Goal: Register for event/course

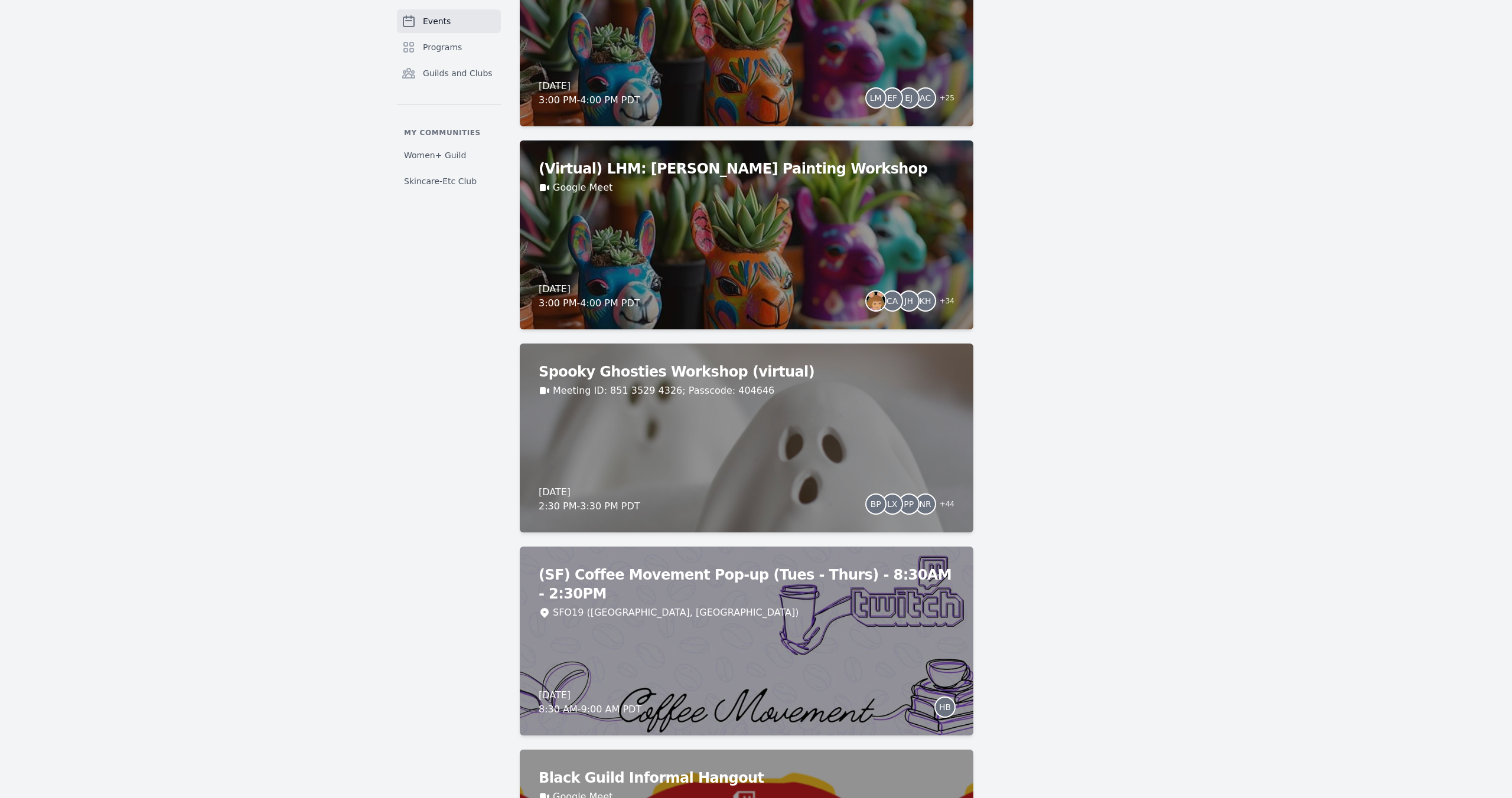
scroll to position [1464, 0]
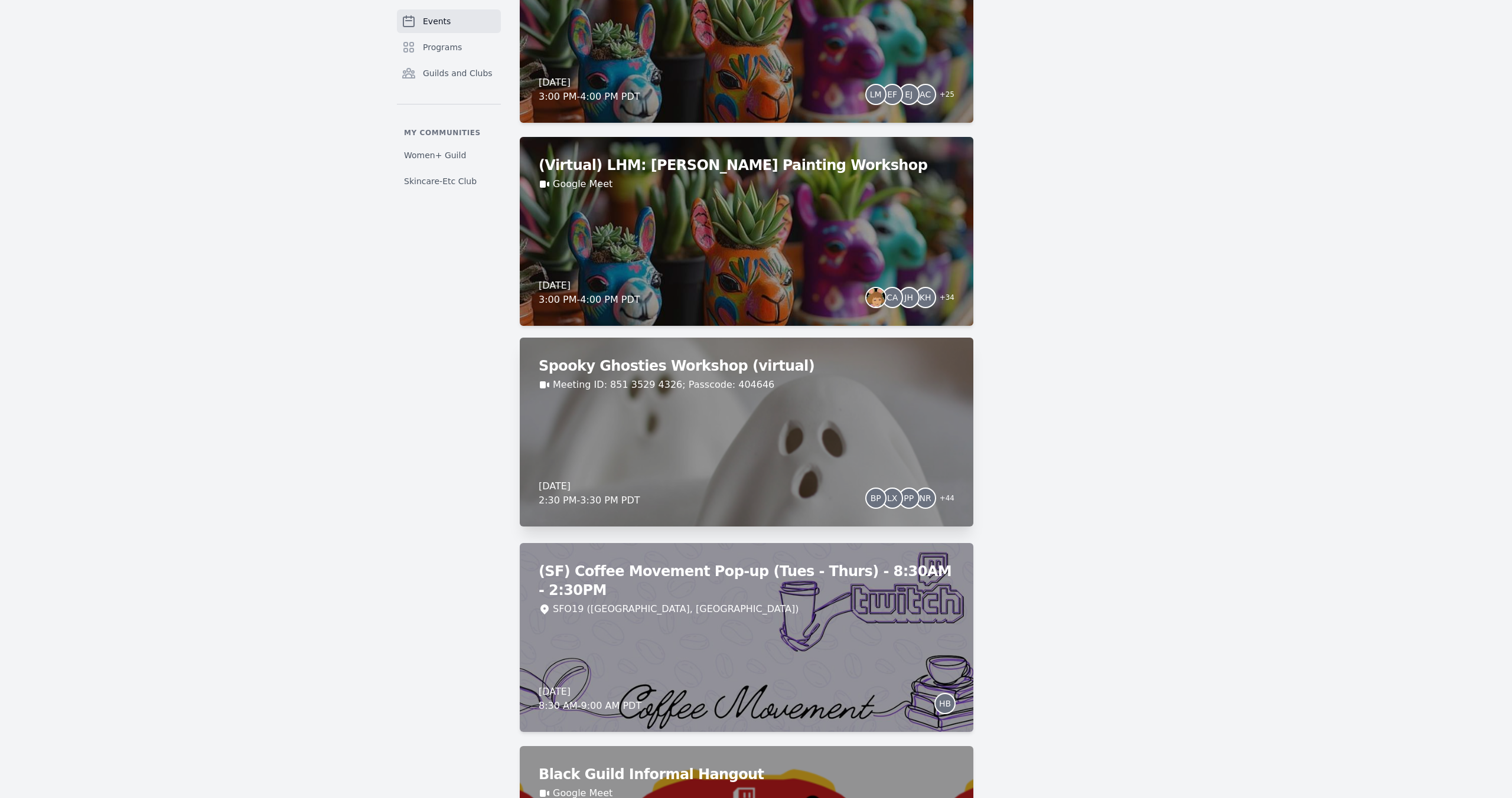
click at [900, 441] on div "Spooky Ghosties Workshop (virtual) Meeting ID: 851 3529 4326; Passcode: 404646 …" at bounding box center [746, 432] width 454 height 189
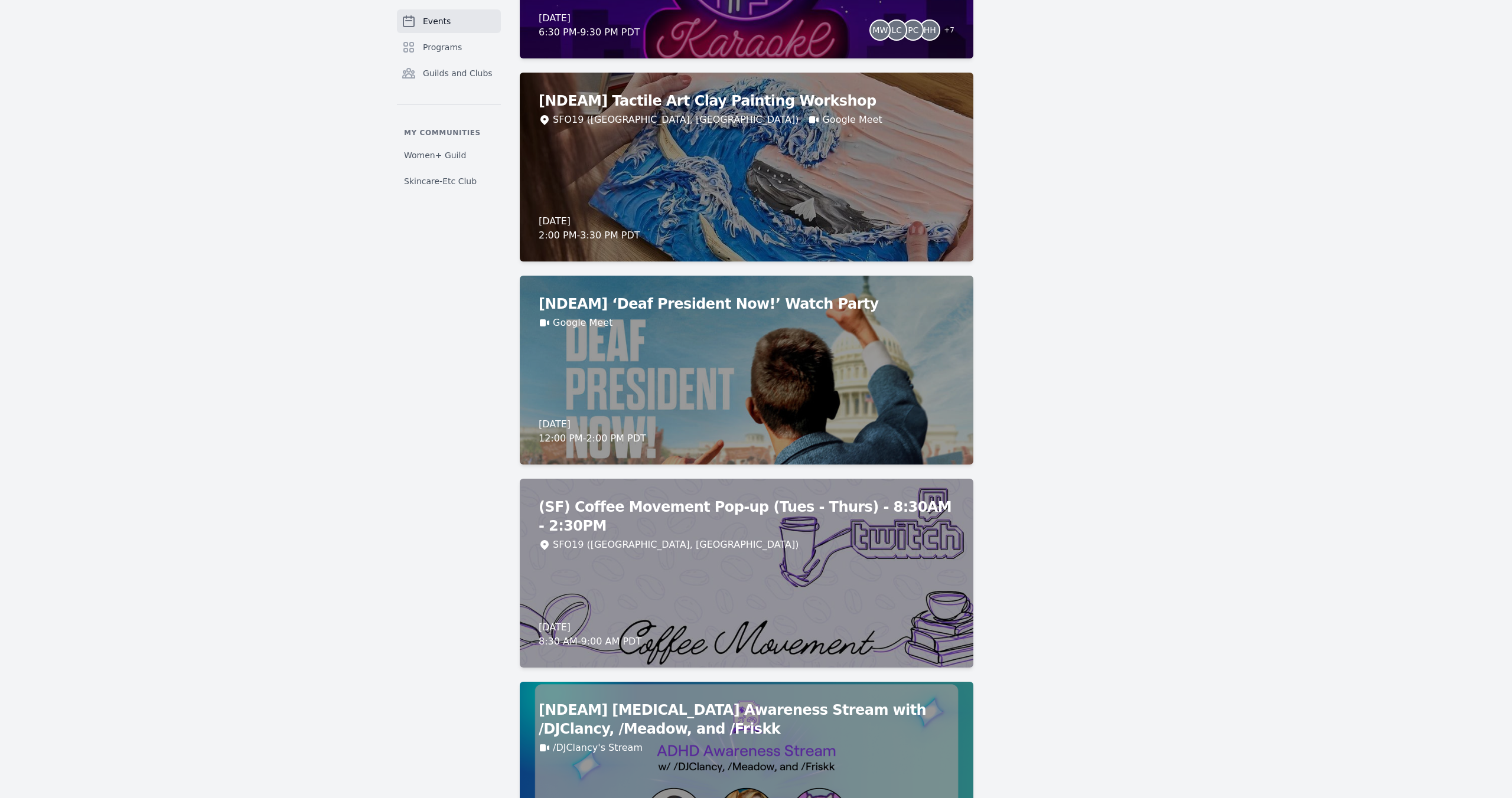
scroll to position [4169, 0]
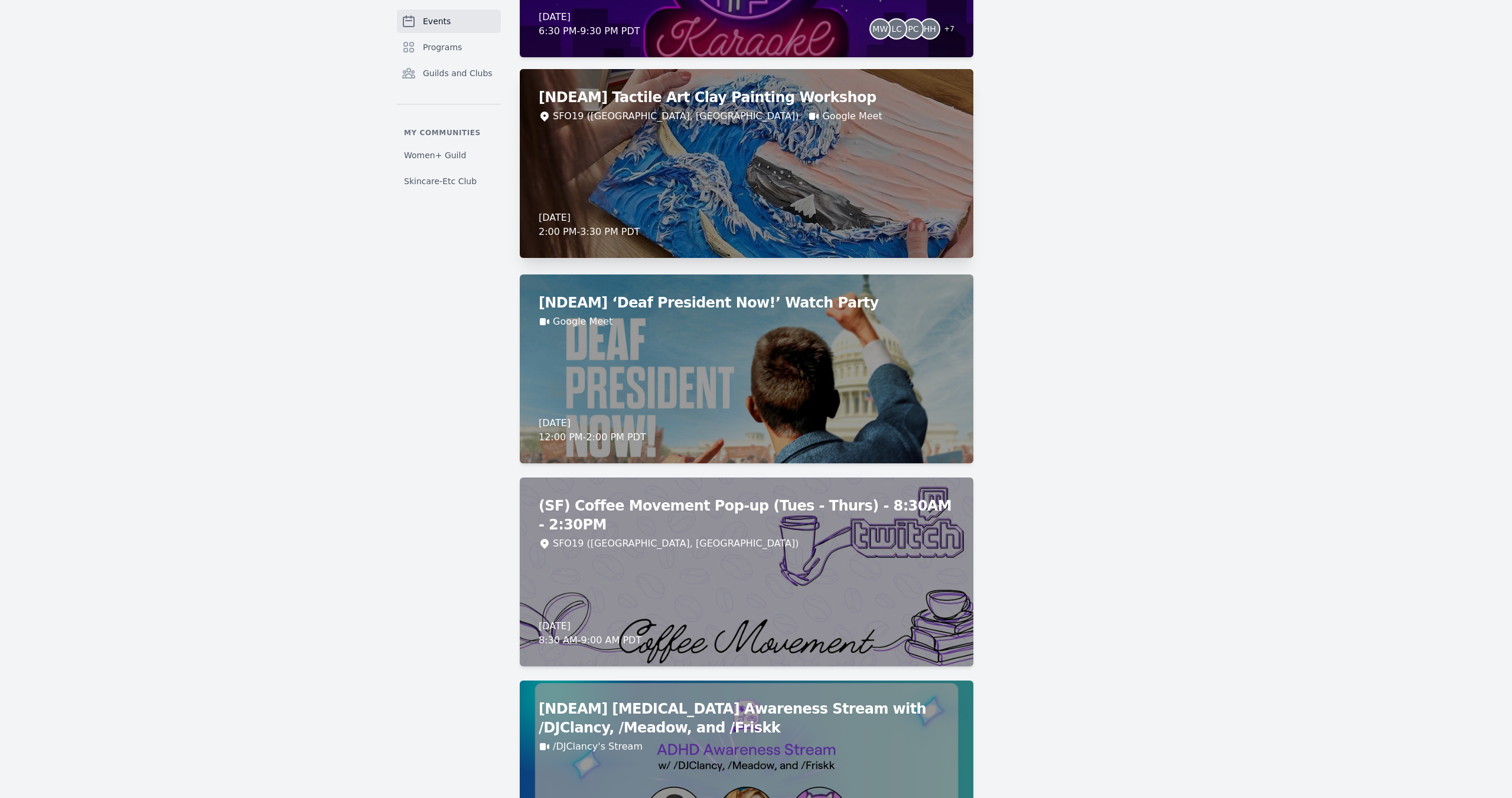
click at [675, 98] on h2 "[NDEAM] Tactile Art Clay Painting Workshop" at bounding box center [746, 97] width 416 height 19
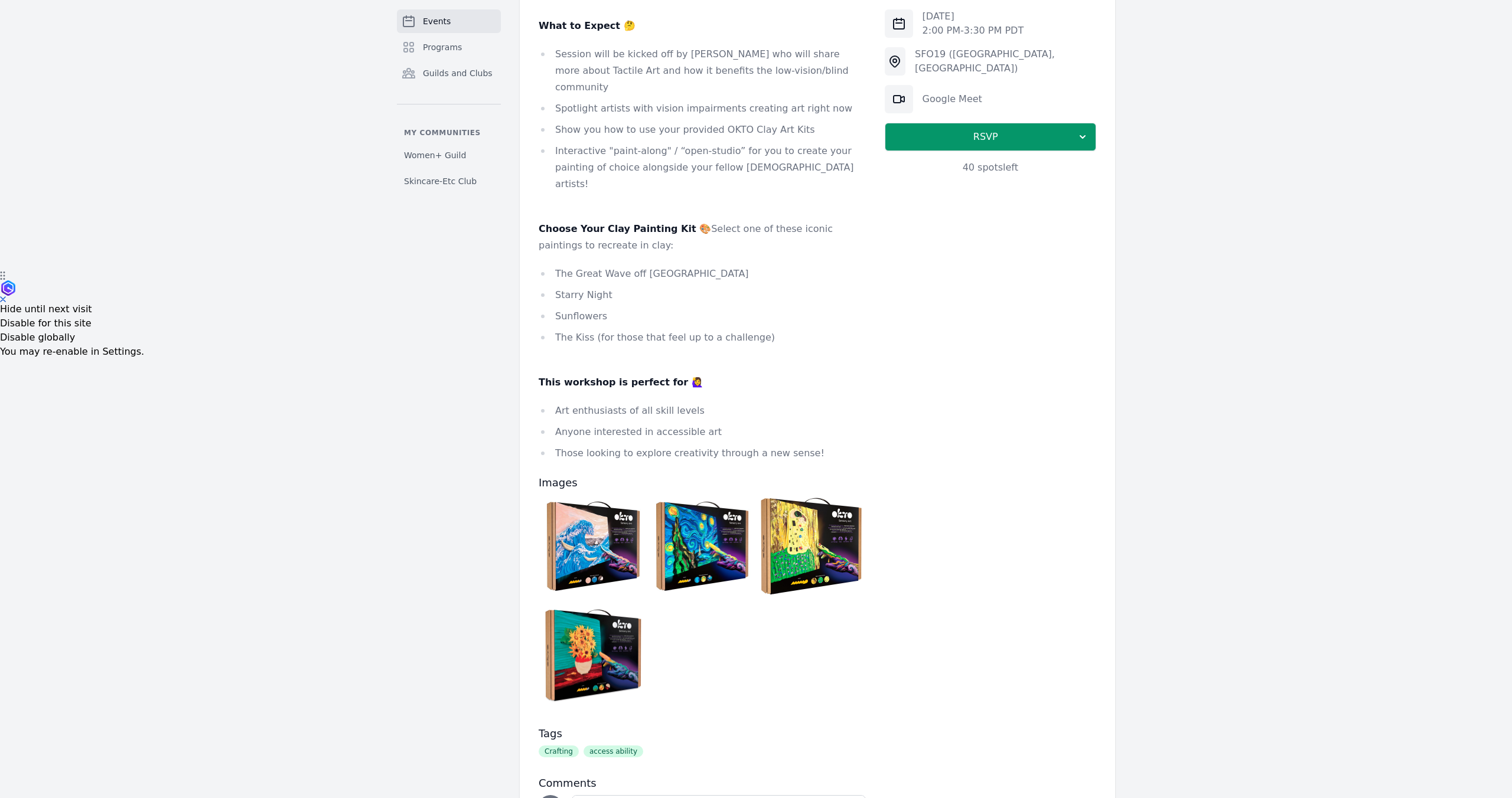
scroll to position [529, 0]
click at [681, 496] on img at bounding box center [702, 544] width 103 height 103
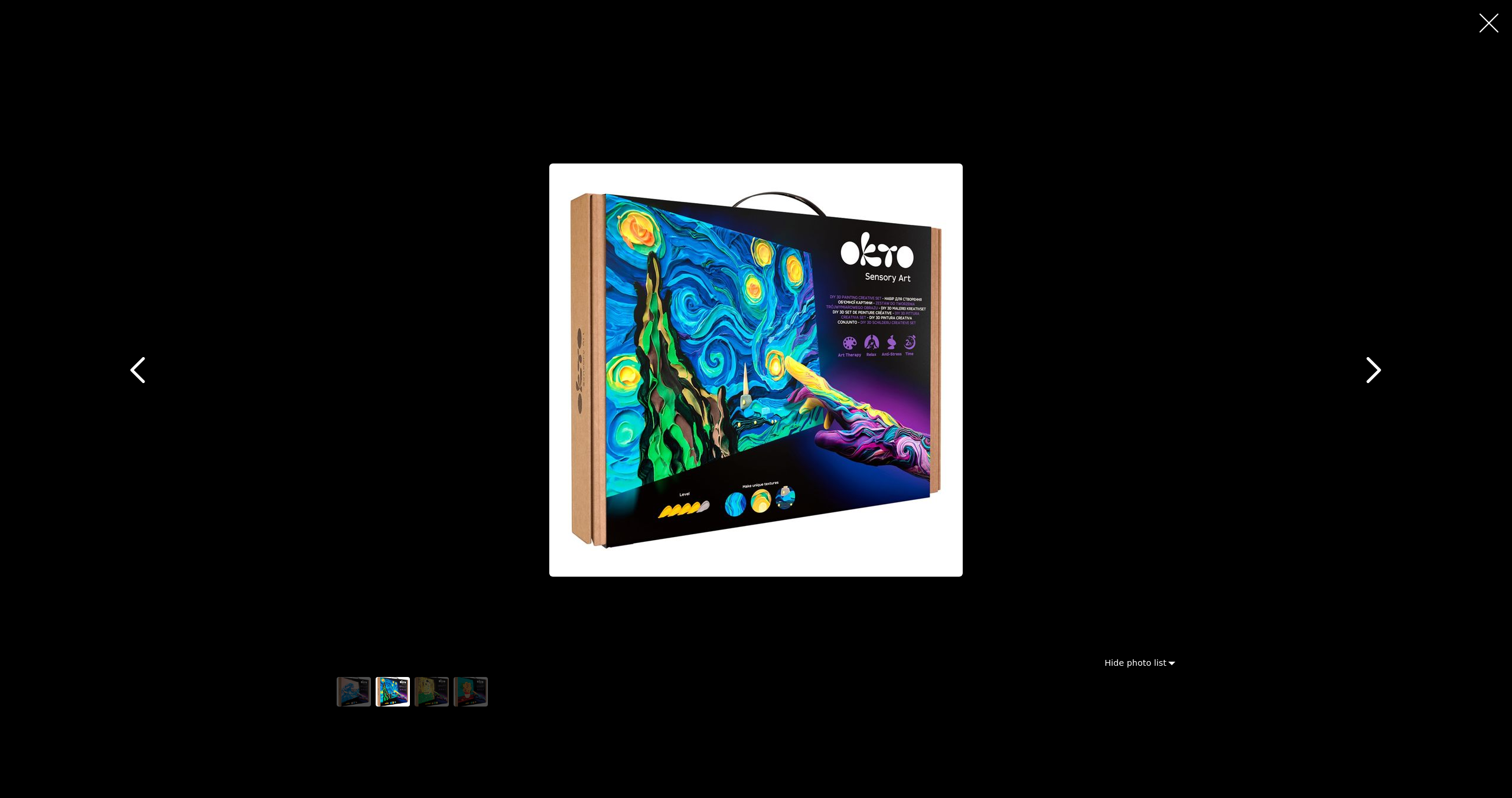
click at [1374, 374] on icon "button" at bounding box center [1374, 371] width 14 height 27
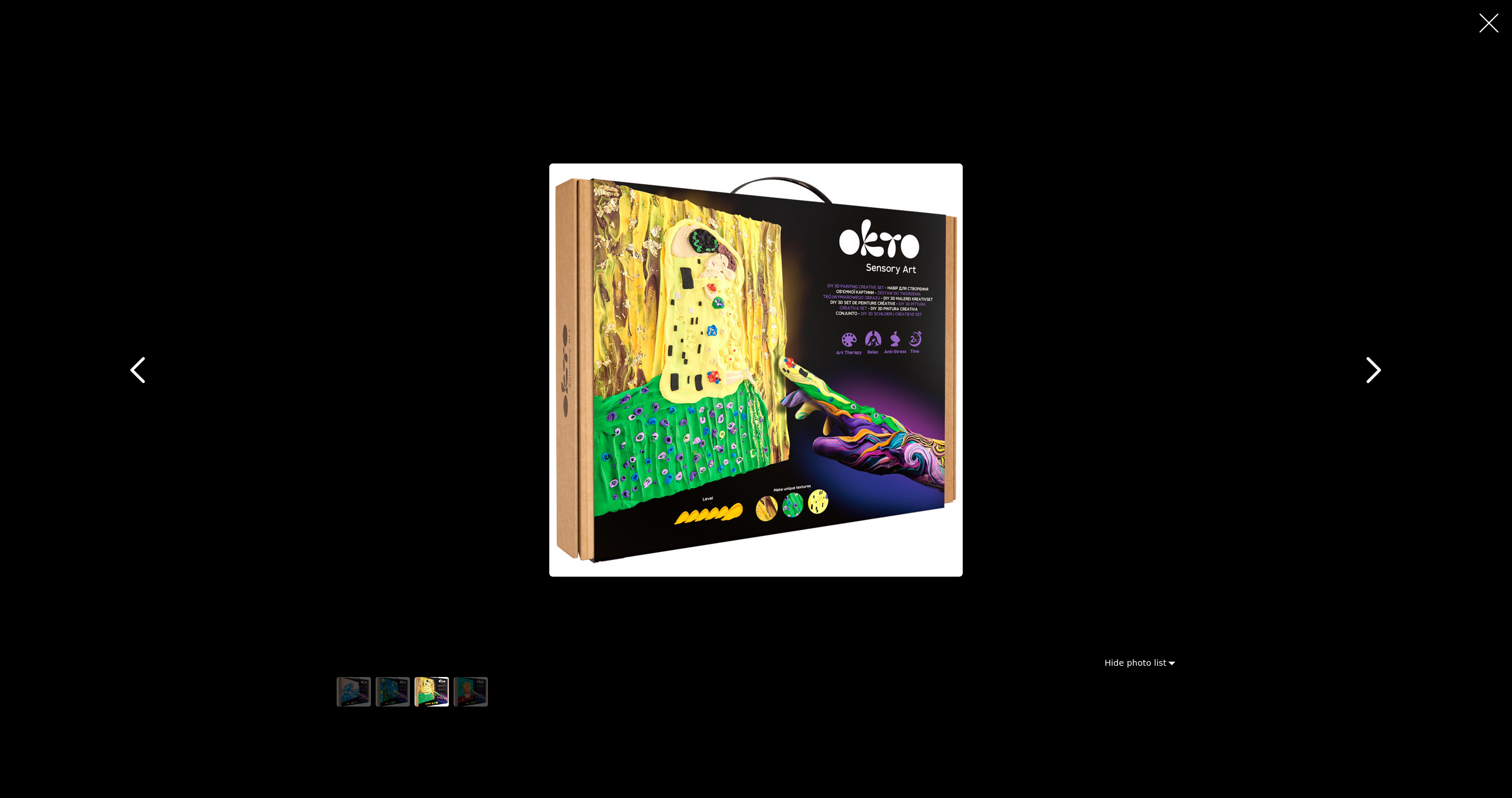
click at [1374, 375] on icon "button" at bounding box center [1374, 371] width 14 height 27
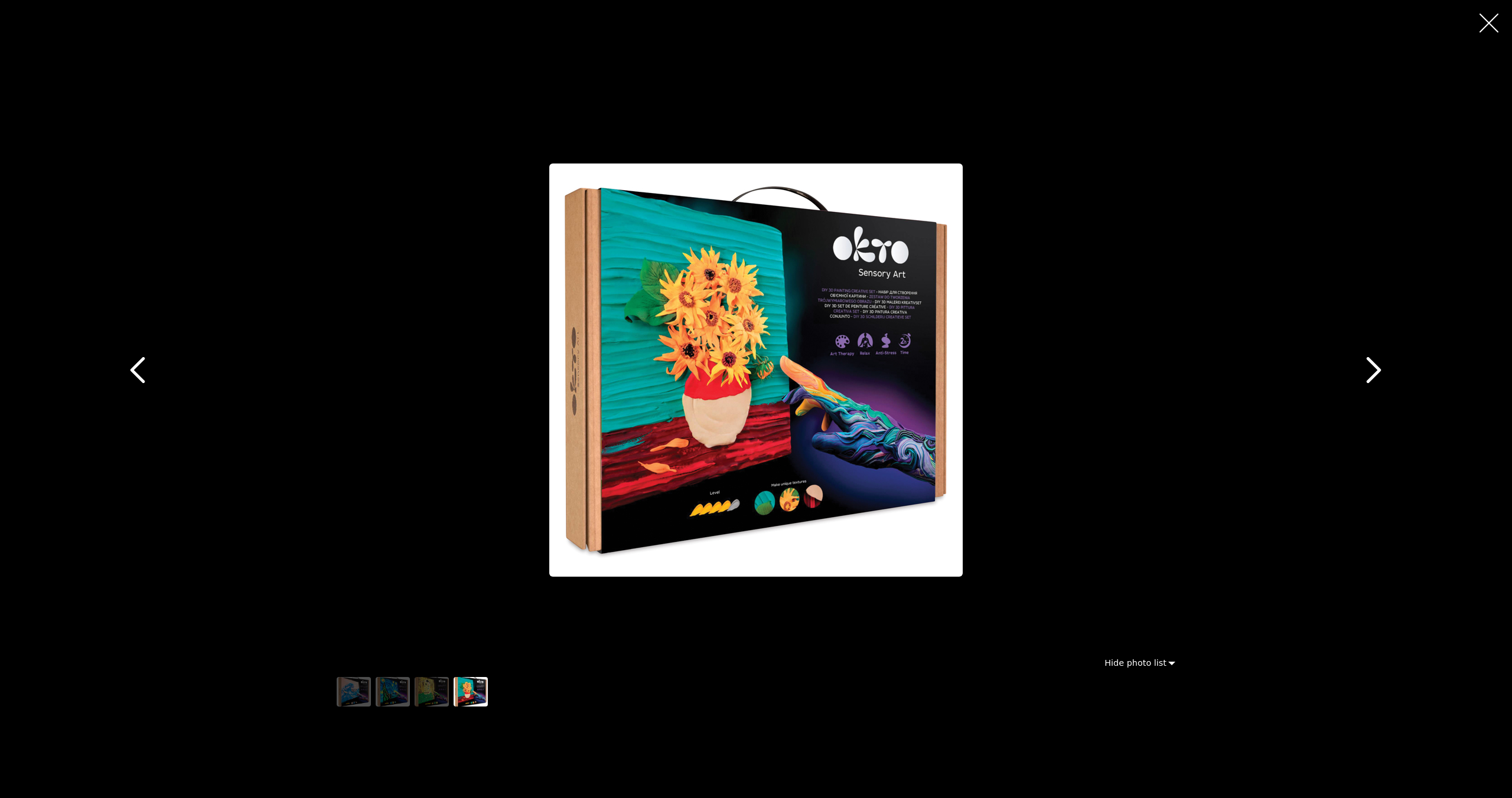
click at [1374, 375] on icon "button" at bounding box center [1374, 371] width 14 height 27
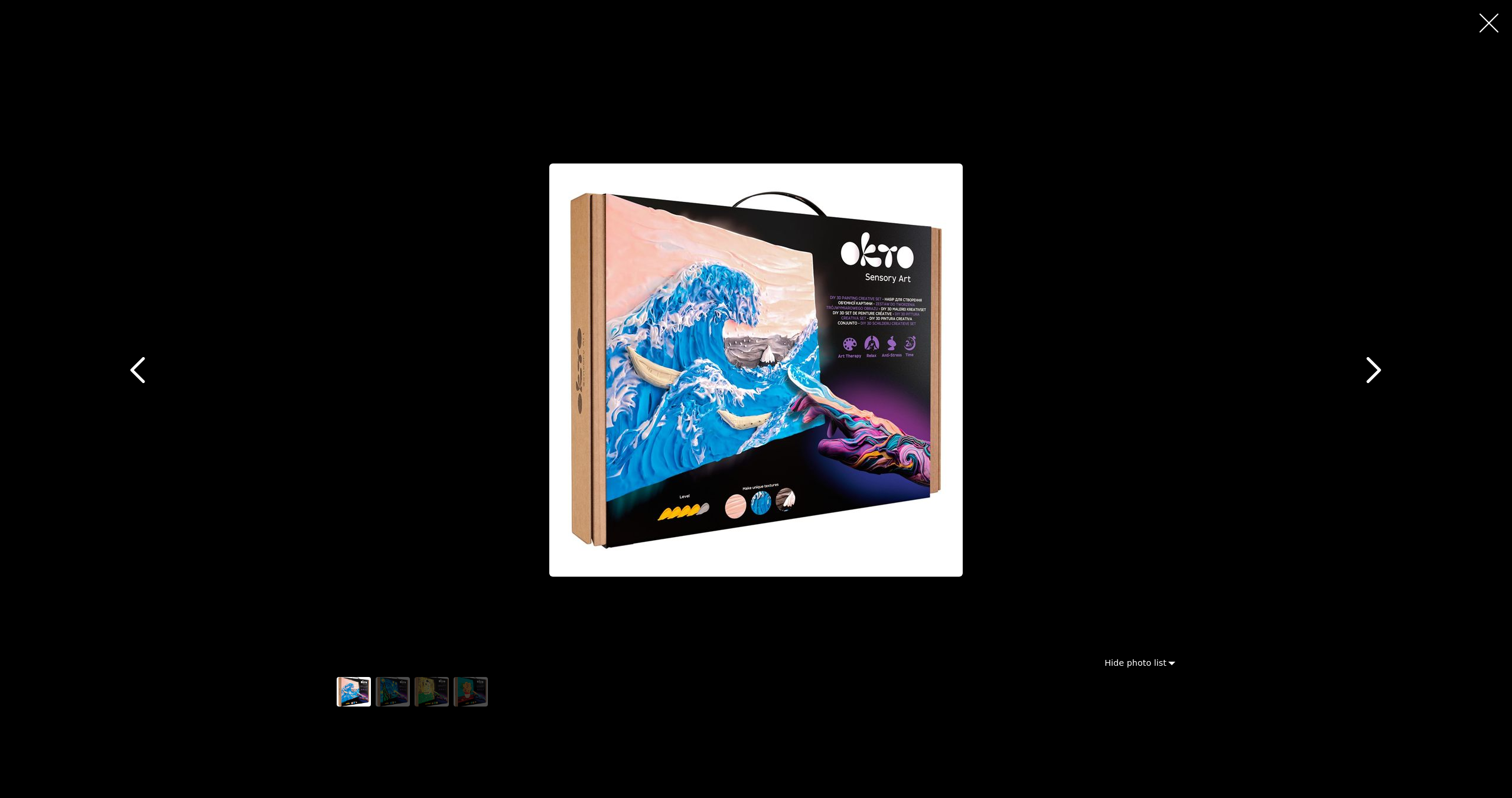
click at [1374, 375] on icon "button" at bounding box center [1374, 371] width 14 height 27
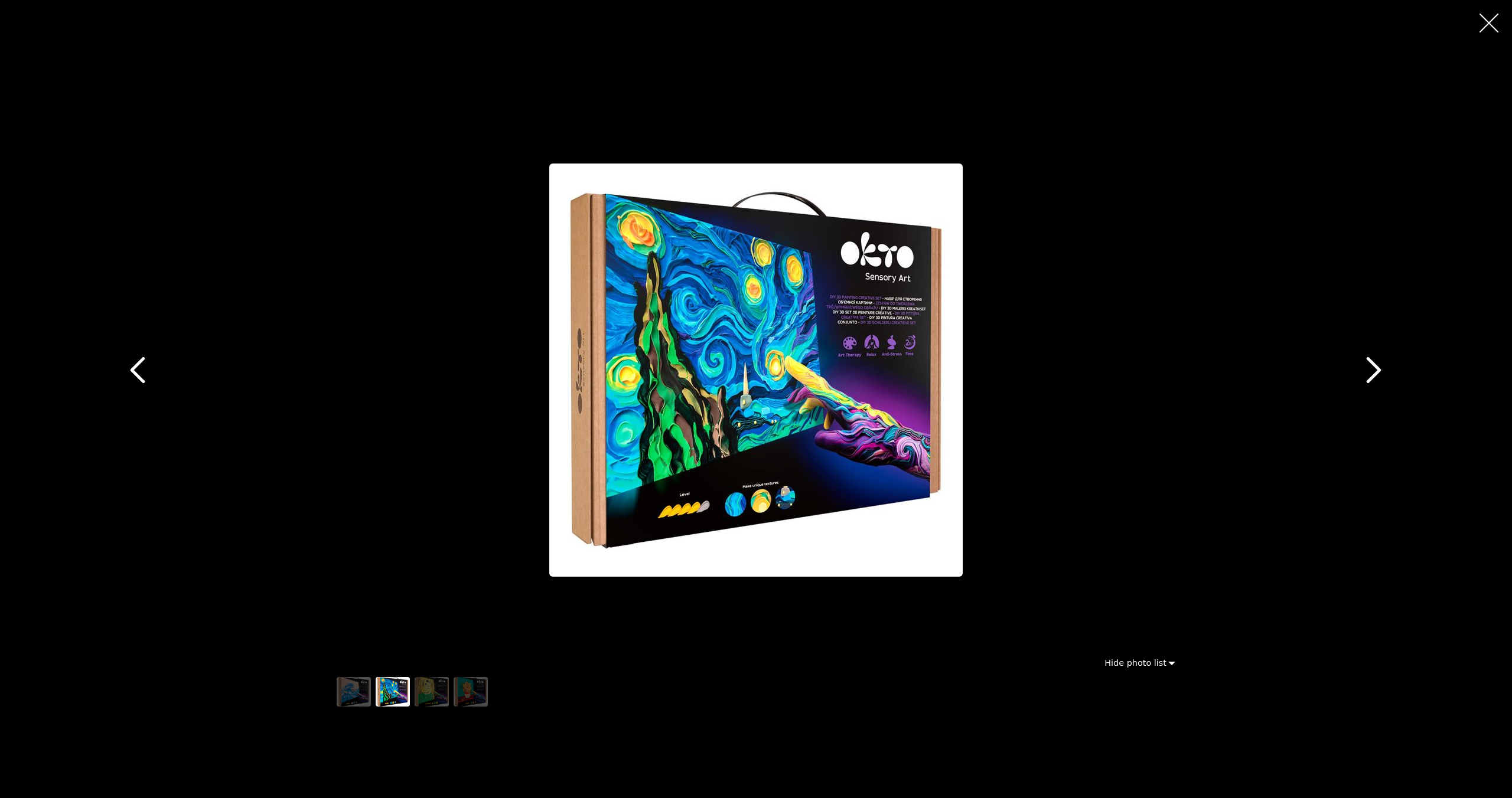
click at [1374, 375] on icon "button" at bounding box center [1374, 371] width 14 height 27
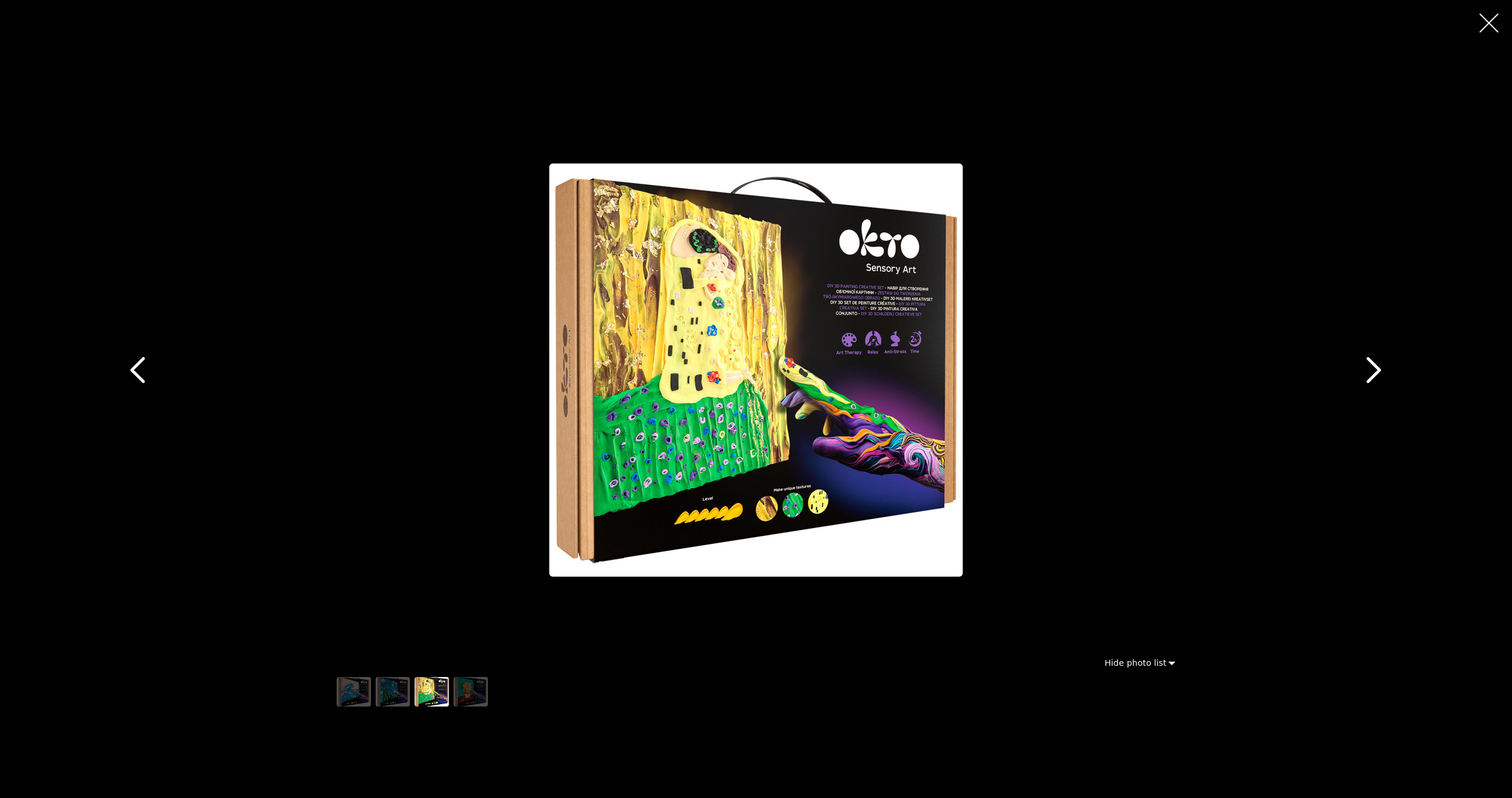
click at [1374, 375] on icon "button" at bounding box center [1374, 371] width 14 height 27
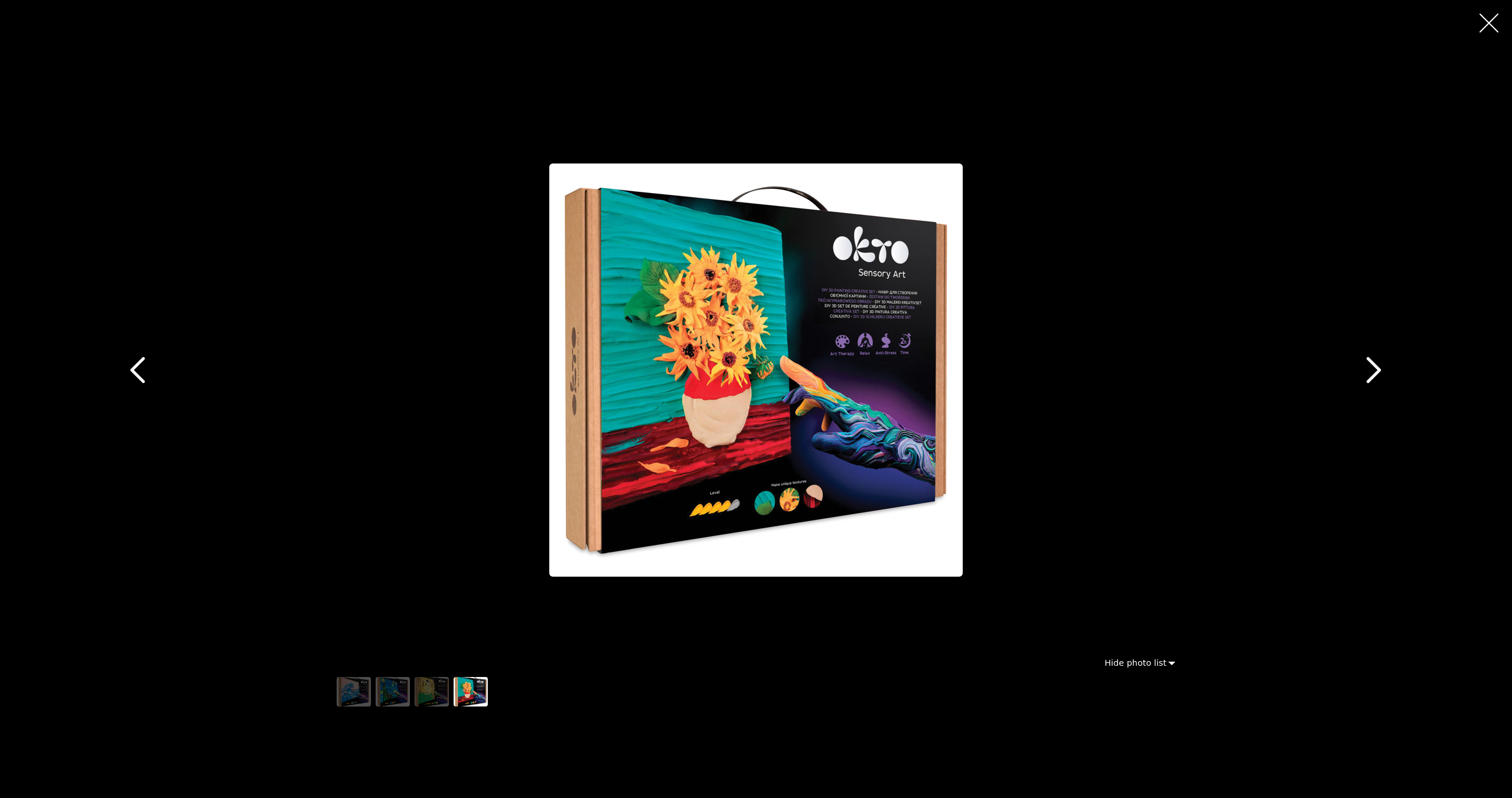
click at [1374, 375] on icon "button" at bounding box center [1374, 371] width 14 height 27
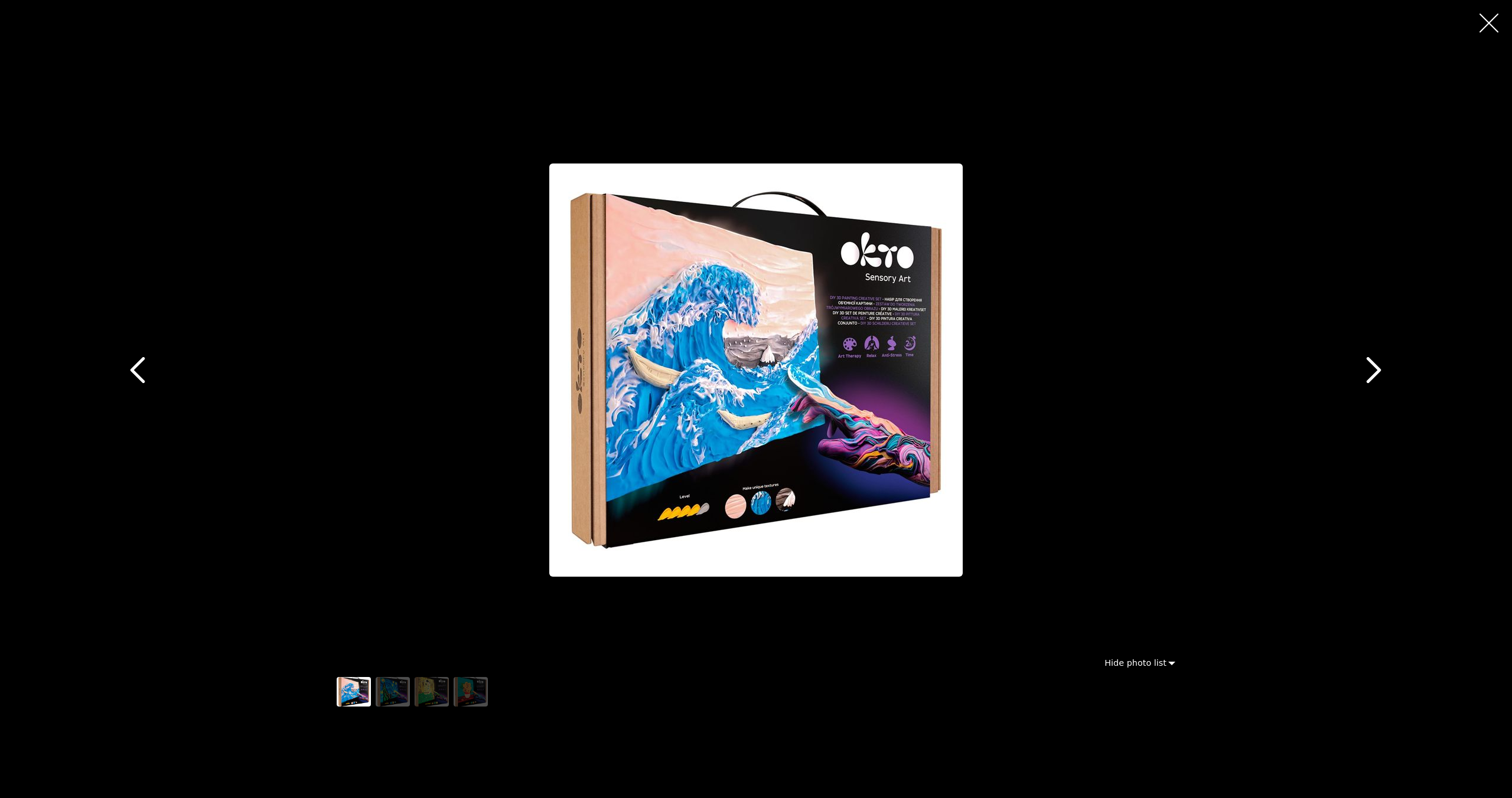
click at [1374, 375] on icon "button" at bounding box center [1374, 371] width 14 height 27
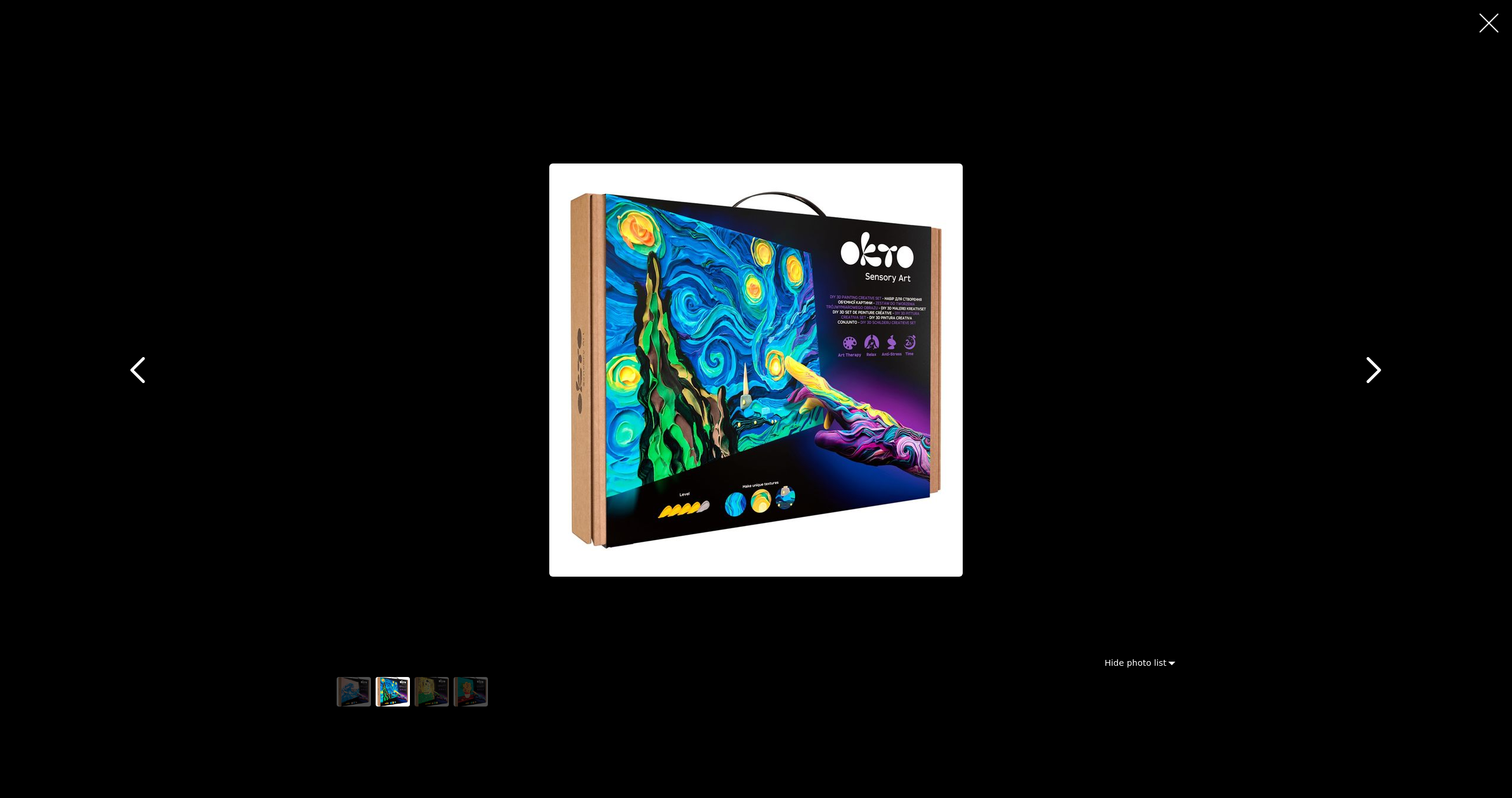
click at [1498, 25] on icon "button" at bounding box center [1490, 23] width 19 height 19
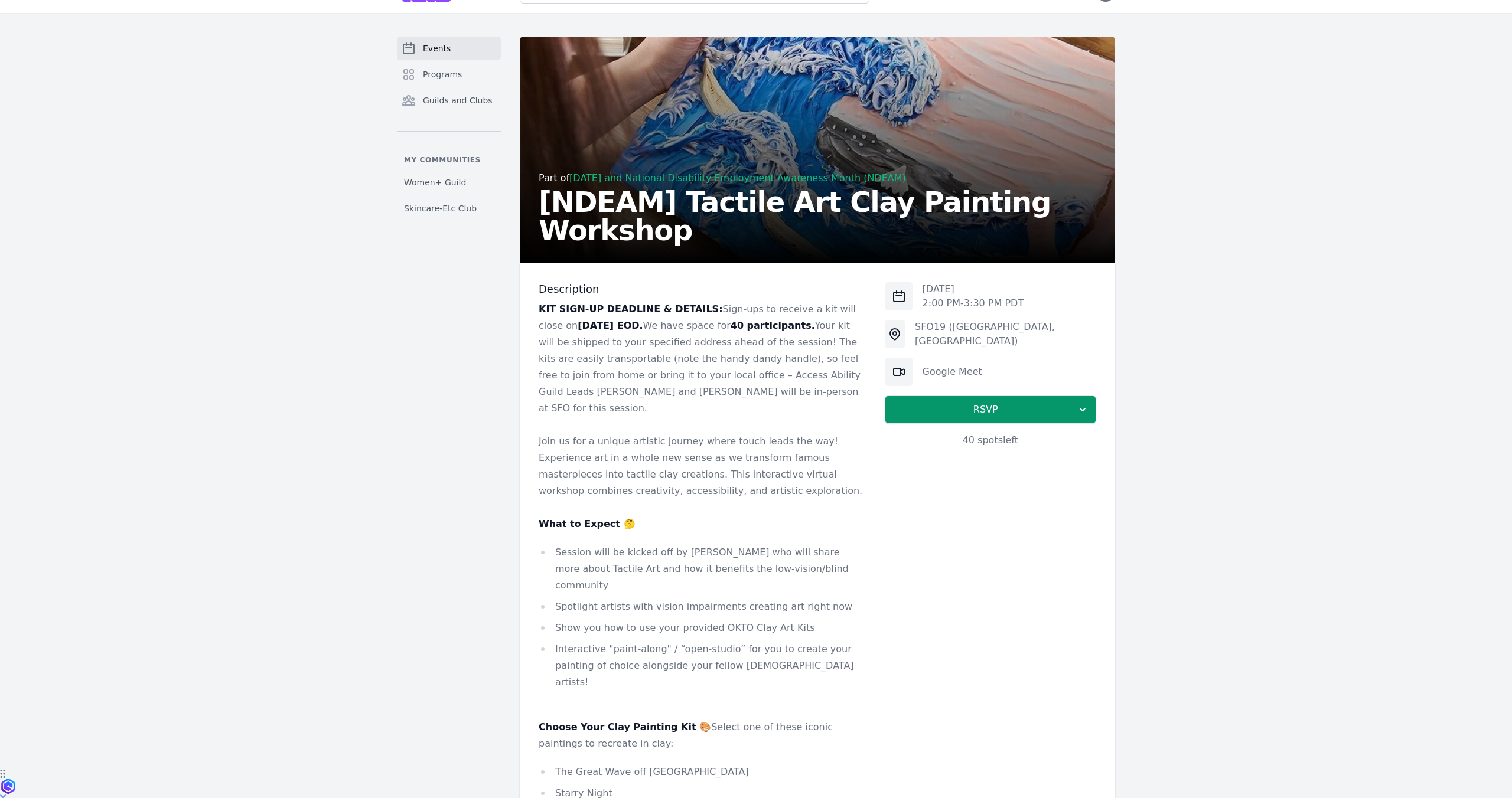
scroll to position [0, 0]
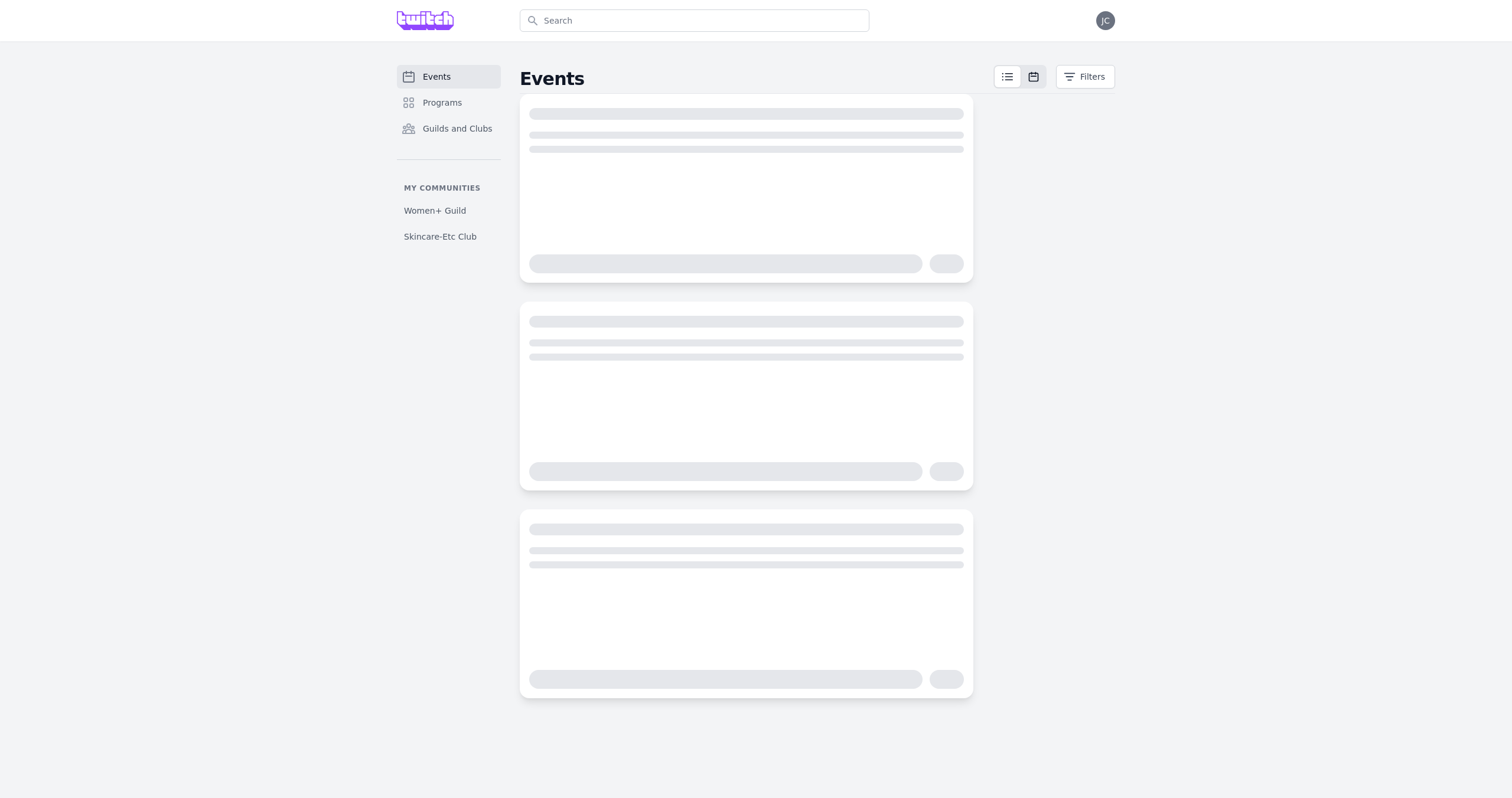
click at [1030, 69] on button at bounding box center [1034, 77] width 23 height 21
click at [992, 79] on h2 "Events" at bounding box center [756, 79] width 474 height 21
click at [1010, 79] on icon at bounding box center [1007, 76] width 14 height 14
click at [1080, 84] on button "Filters" at bounding box center [1085, 76] width 59 height 23
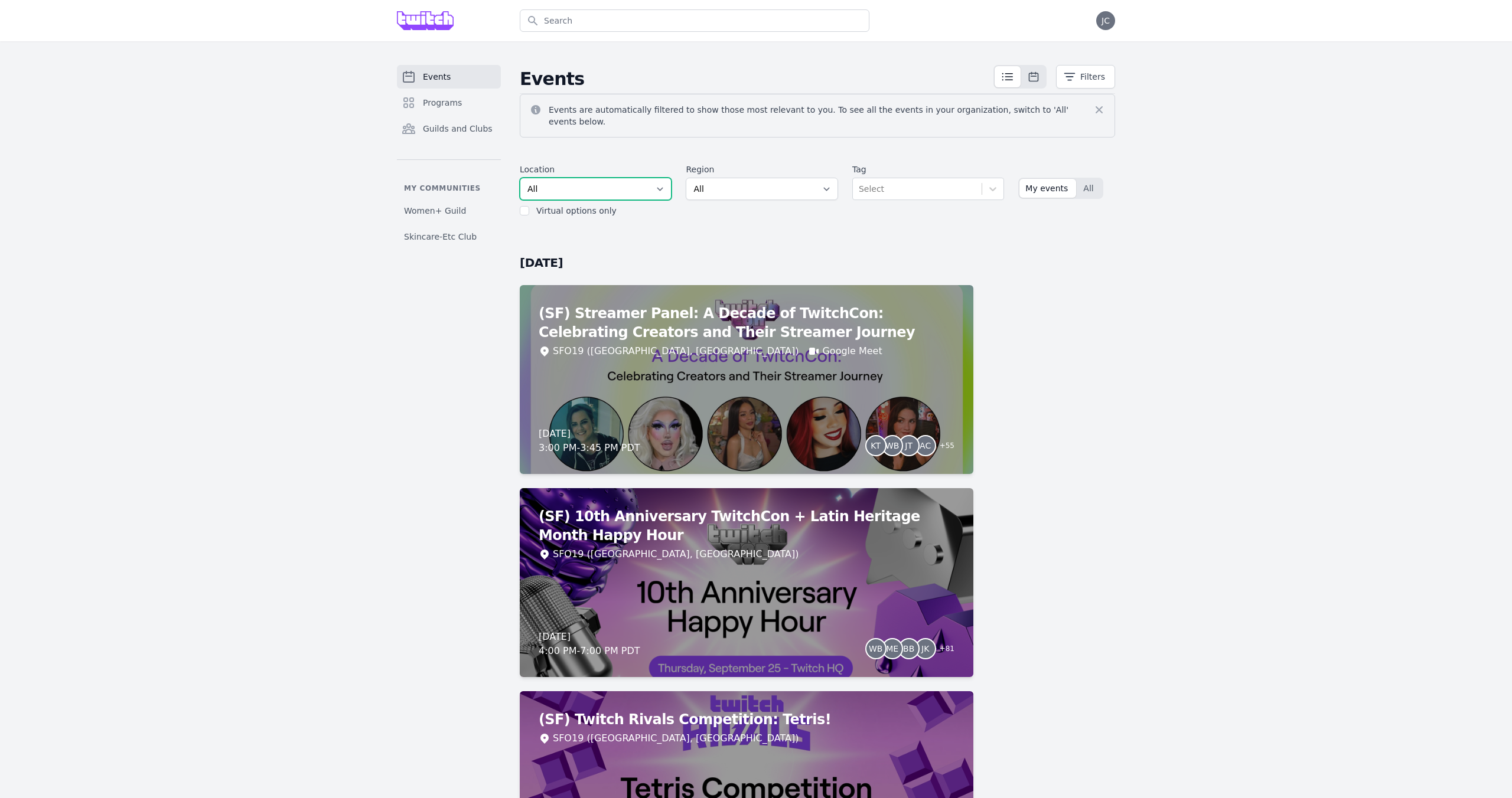
click at [641, 178] on select "All SEA81 Oscar ([GEOGRAPHIC_DATA], [GEOGRAPHIC_DATA]) LHR32 ([GEOGRAPHIC_DATA]…" at bounding box center [595, 188] width 152 height 22
click at [791, 186] on select "All AMER - [GEOGRAPHIC_DATA] - [GEOGRAPHIC_DATA] - [GEOGRAPHIC_DATA] - West APA…" at bounding box center [761, 188] width 152 height 22
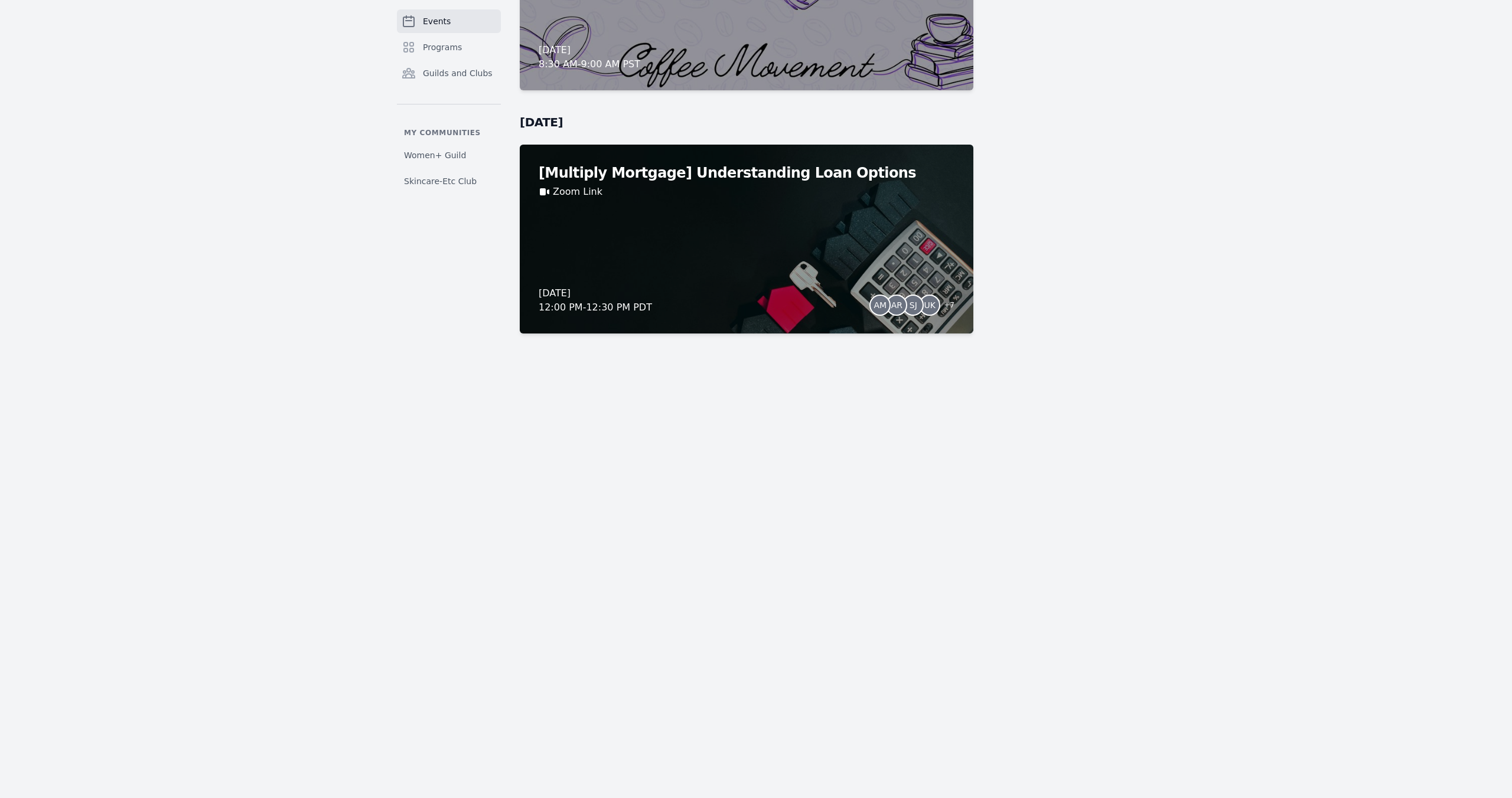
scroll to position [9660, 0]
